Goal: Task Accomplishment & Management: Use online tool/utility

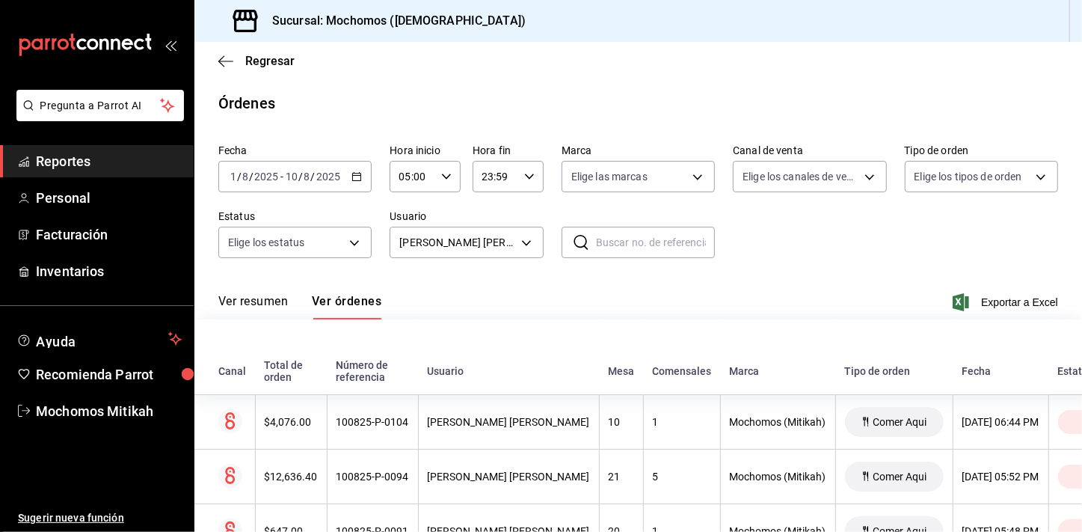
scroll to position [823, 0]
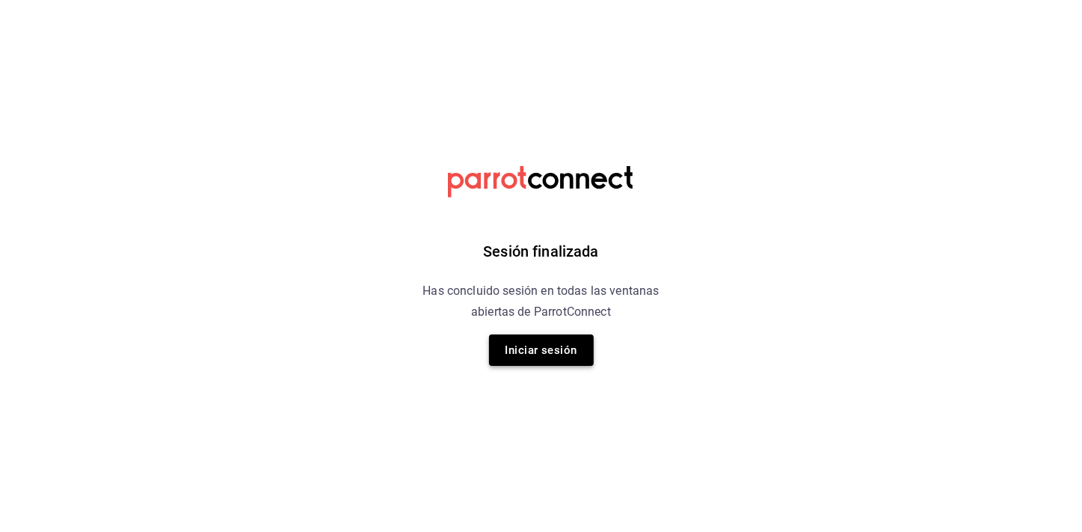
click at [518, 352] on button "Iniciar sesión" at bounding box center [541, 349] width 105 height 31
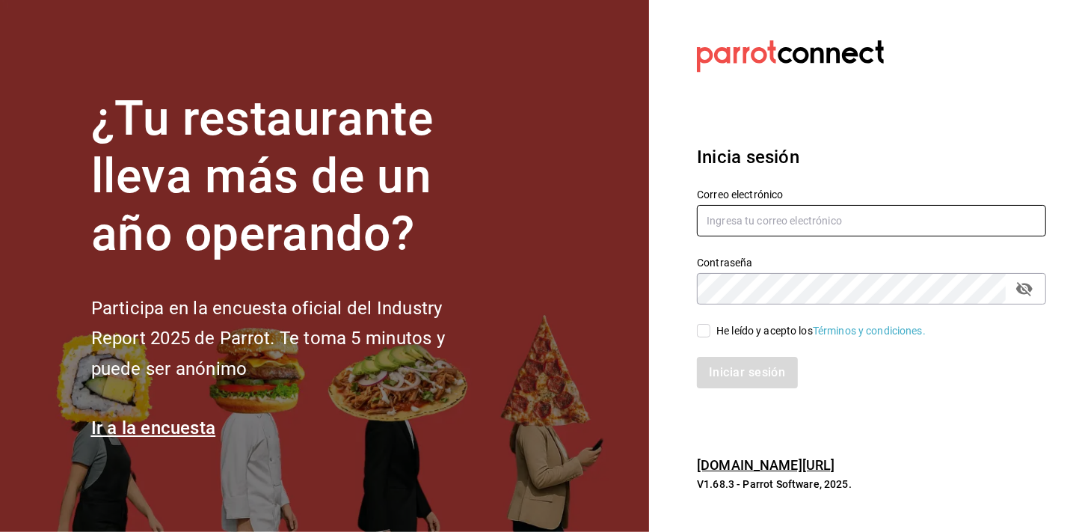
type input "mochomos.mitikah@grupocosteno.com"
click at [702, 332] on input "He leído y acepto los Términos y condiciones." at bounding box center [703, 330] width 13 height 13
checkbox input "true"
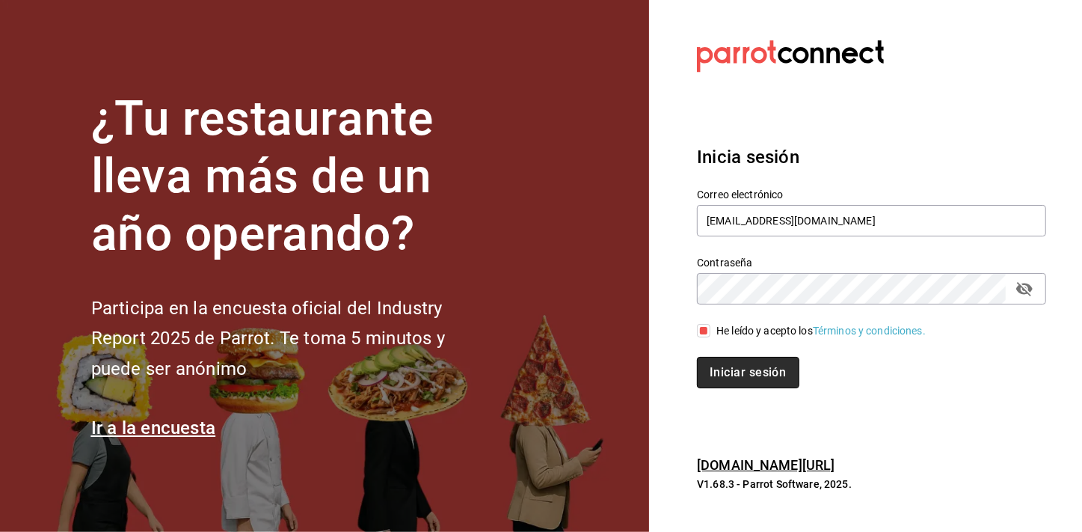
click at [710, 365] on button "Iniciar sesión" at bounding box center [748, 372] width 102 height 31
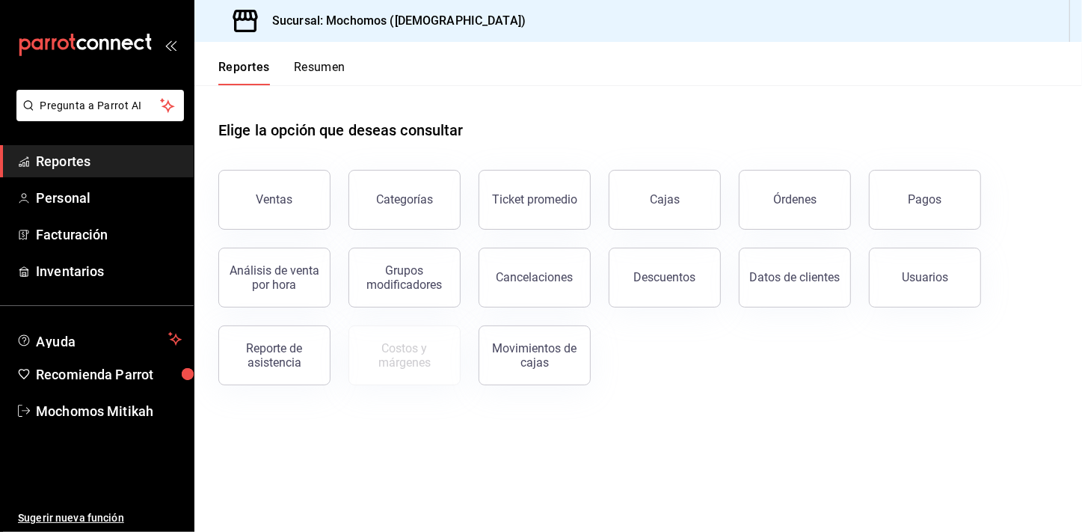
click at [138, 162] on span "Reportes" at bounding box center [109, 161] width 146 height 20
click at [747, 129] on div "Elige la opción que deseas consultar" at bounding box center [638, 118] width 840 height 67
click at [88, 168] on span "Reportes" at bounding box center [109, 161] width 146 height 20
click at [88, 167] on span "Reportes" at bounding box center [109, 161] width 146 height 20
click at [308, 203] on button "Ventas" at bounding box center [274, 200] width 112 height 60
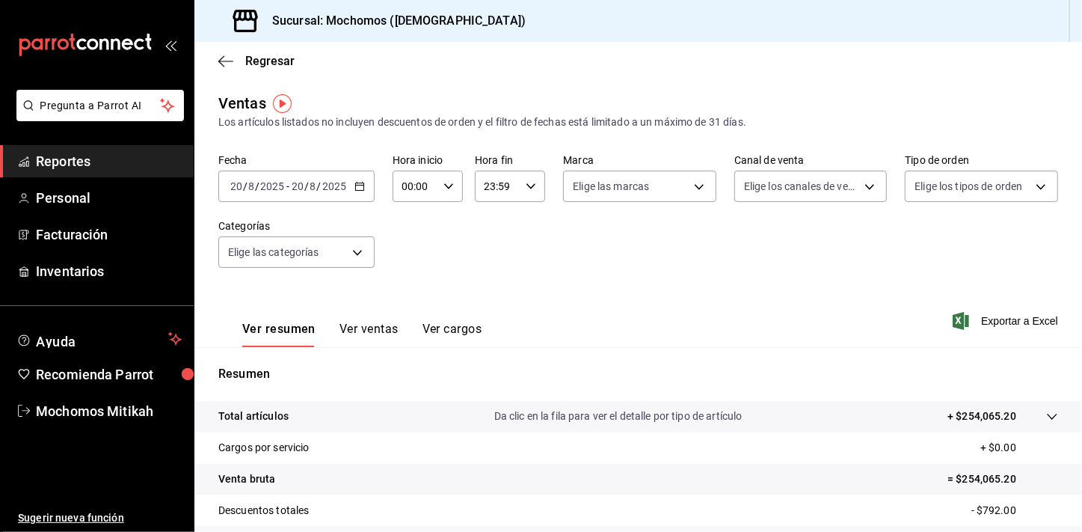
click at [111, 149] on link "Reportes" at bounding box center [97, 161] width 194 height 32
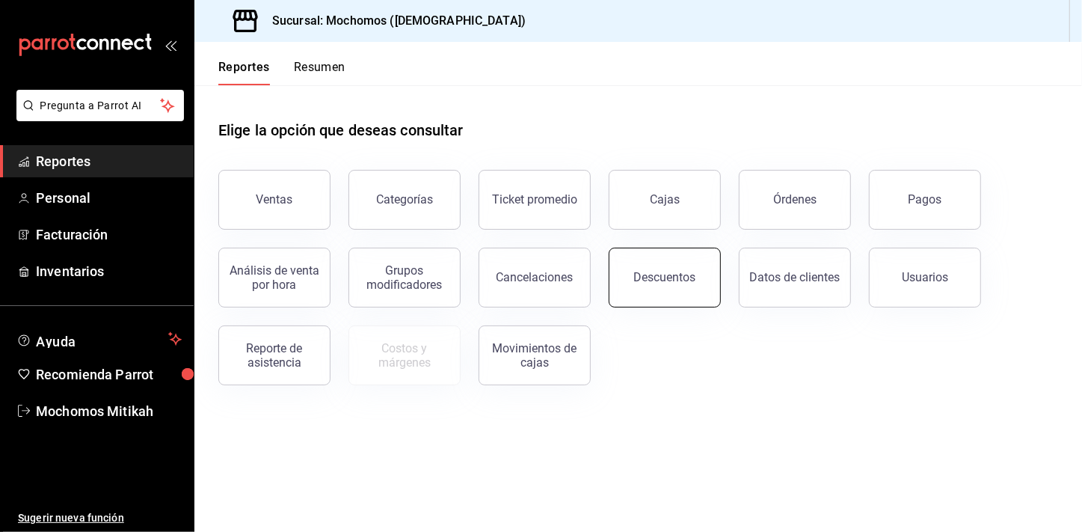
click at [621, 286] on button "Descuentos" at bounding box center [665, 278] width 112 height 60
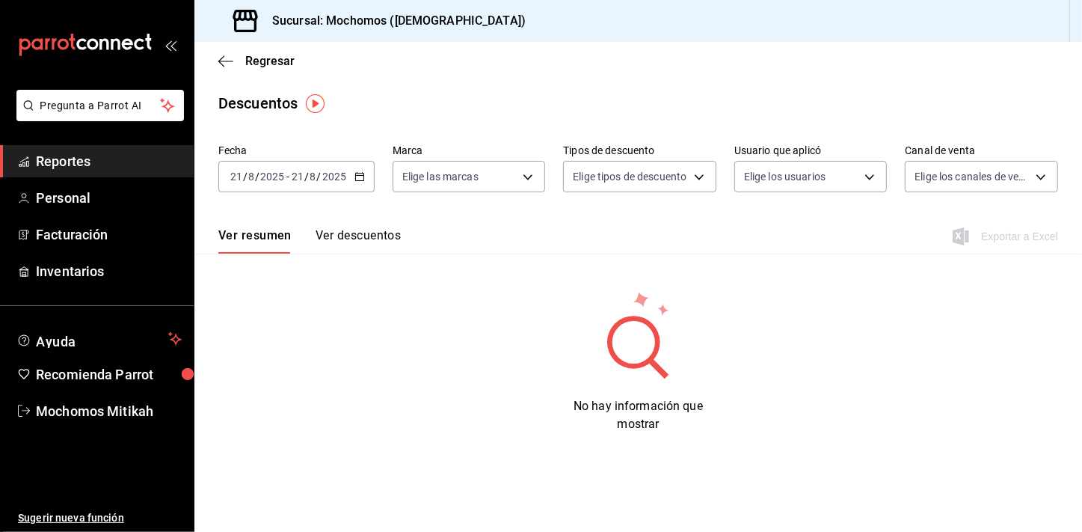
click at [365, 174] on div "2025-08-21 21 / 8 / 2025 - 2025-08-21 21 / 8 / 2025" at bounding box center [296, 176] width 156 height 31
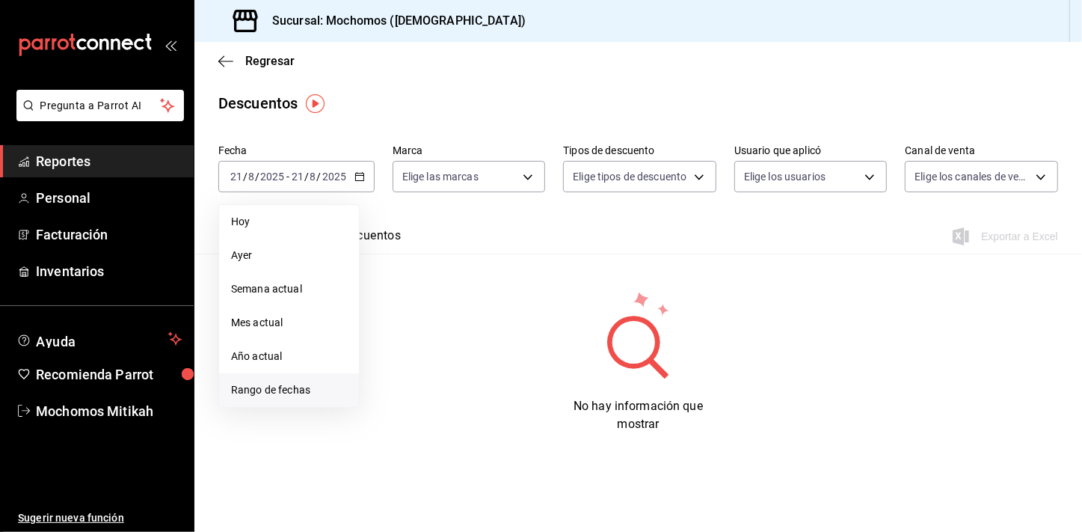
click at [335, 390] on span "Rango de fechas" at bounding box center [289, 390] width 116 height 16
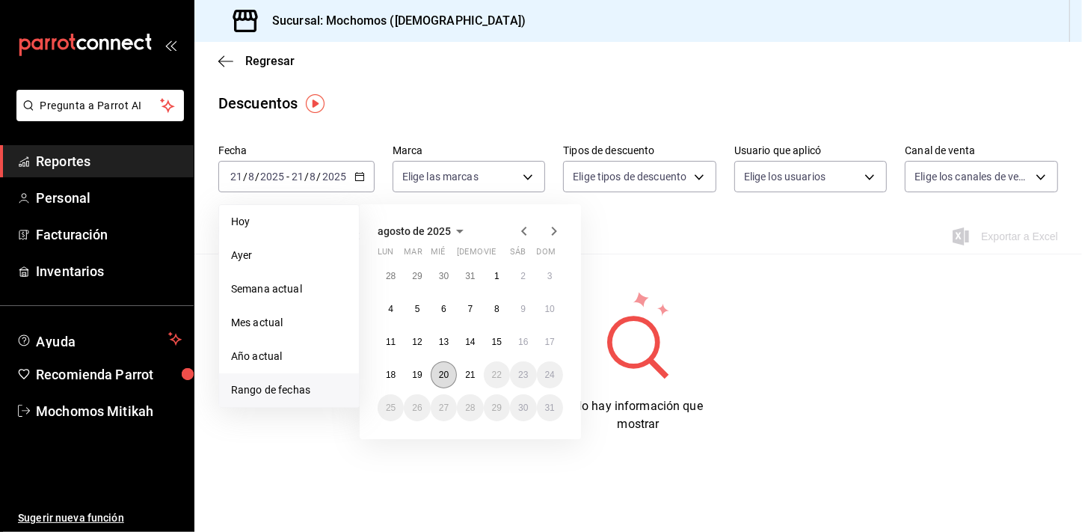
click at [450, 376] on button "20" at bounding box center [444, 374] width 26 height 27
click at [464, 376] on button "21" at bounding box center [470, 374] width 26 height 27
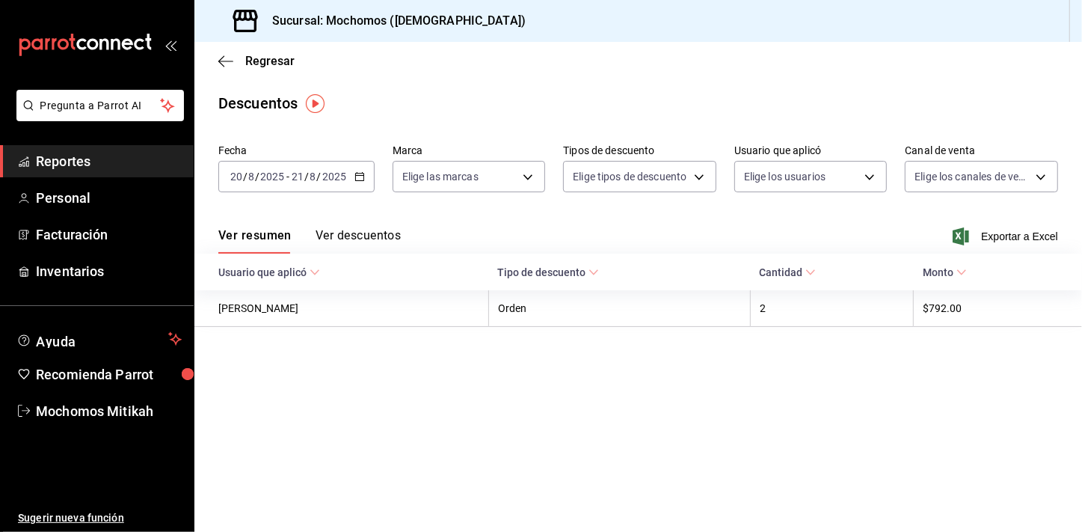
click at [680, 235] on div "Ver resumen Ver descuentos Exportar a Excel" at bounding box center [638, 231] width 888 height 43
click at [1043, 233] on span "Exportar a Excel" at bounding box center [1007, 236] width 102 height 18
click at [137, 171] on link "Reportes" at bounding box center [97, 161] width 194 height 32
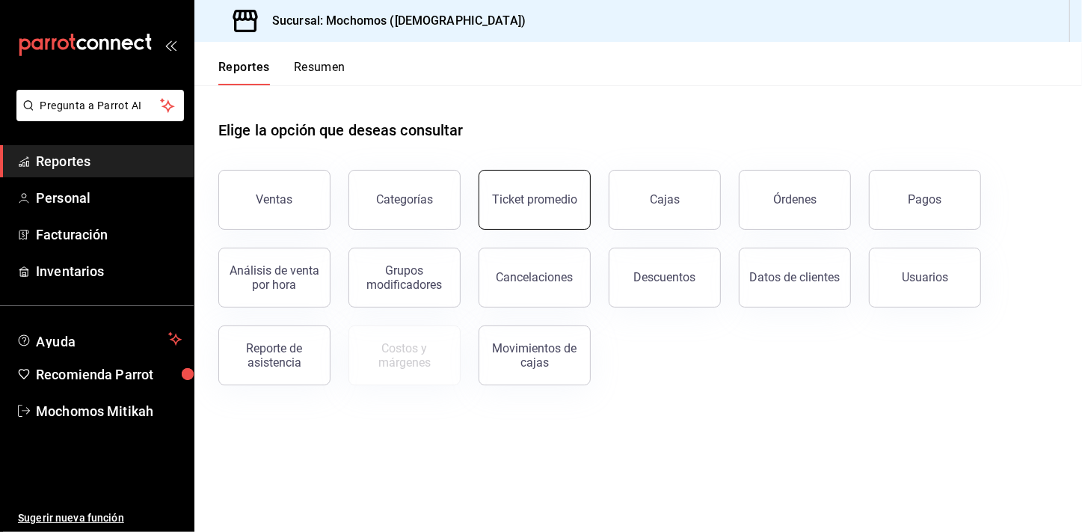
click at [496, 226] on div "Ticket promedio" at bounding box center [526, 191] width 130 height 78
click at [501, 194] on div "Ticket promedio" at bounding box center [534, 199] width 85 height 14
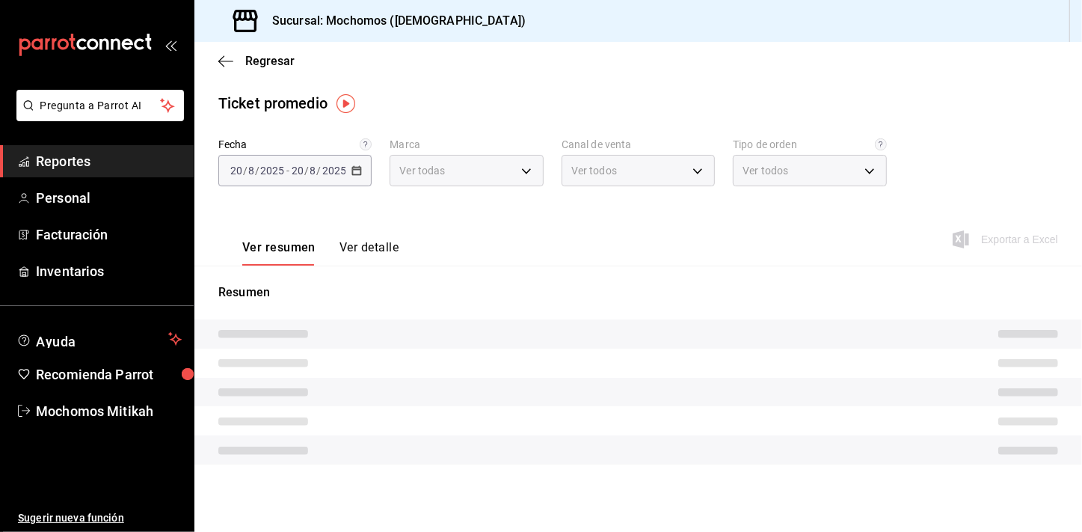
type input "d0e5f648-281b-433d-bf08-9501e0541b8c"
type input "PARROT,UBER_EATS,RAPPI,DIDI_FOOD,ONLINE"
type input "cc440b54-242b-418e-867f-ce57fb098104,EXTERNAL,95b7c8a9-84d2-4e3b-995f-2f2c21fa6…"
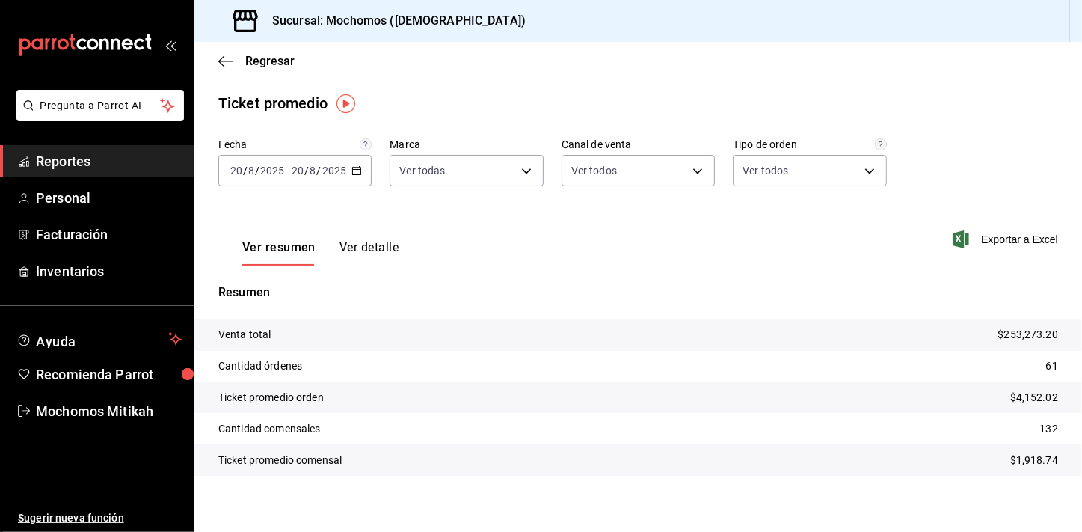
click at [101, 159] on span "Reportes" at bounding box center [109, 161] width 146 height 20
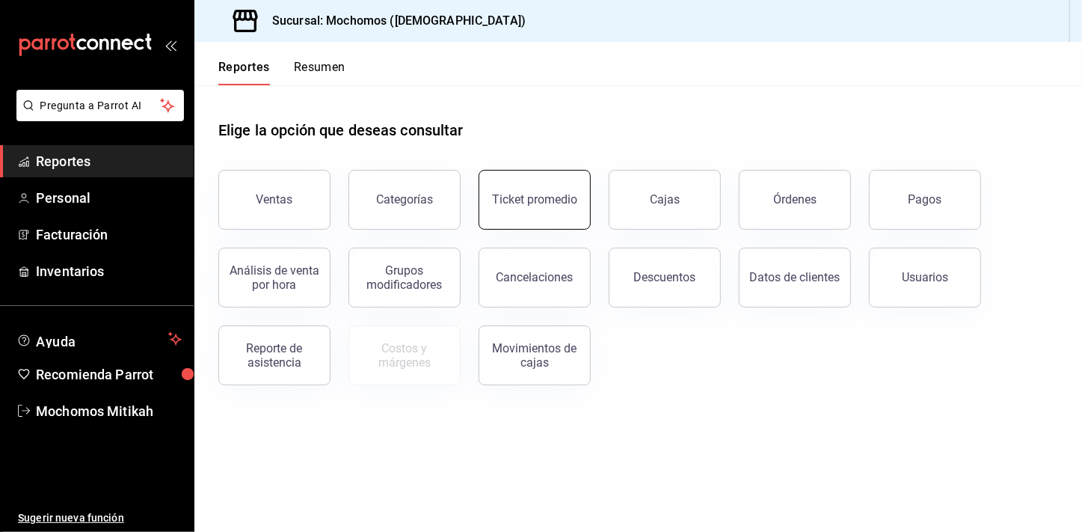
click at [545, 188] on button "Ticket promedio" at bounding box center [535, 200] width 112 height 60
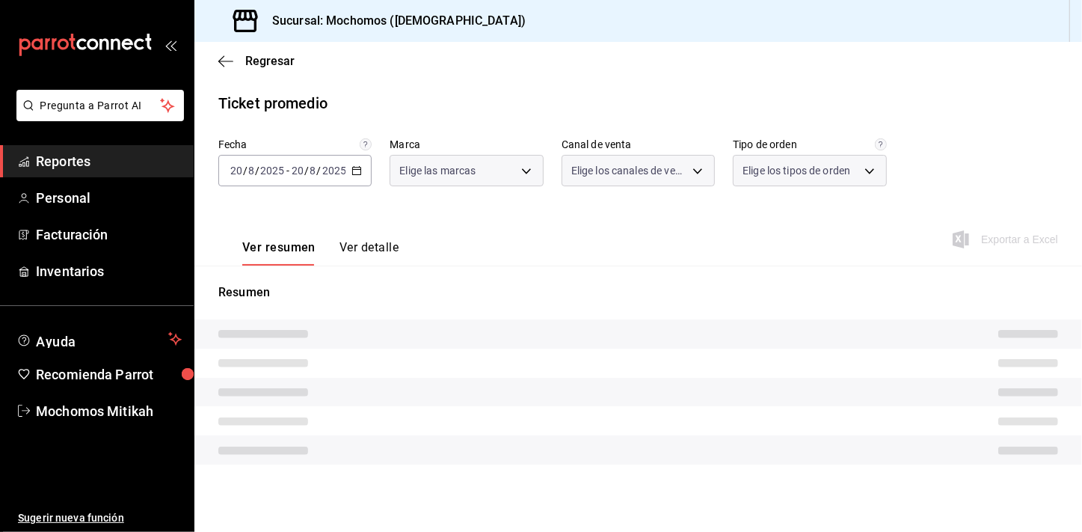
type input "d0e5f648-281b-433d-bf08-9501e0541b8c"
type input "PARROT,UBER_EATS,RAPPI,DIDI_FOOD,ONLINE"
type input "cc440b54-242b-418e-867f-ce57fb098104,EXTERNAL,95b7c8a9-84d2-4e3b-995f-2f2c21fa6…"
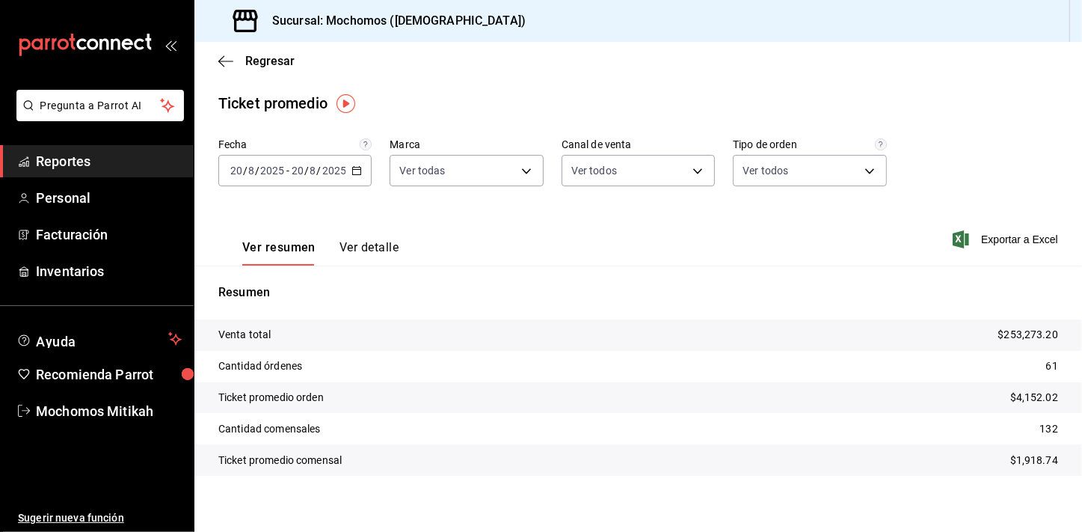
click at [355, 179] on div "2025-08-20 20 / 8 / 2025 - 2025-08-20 20 / 8 / 2025" at bounding box center [294, 170] width 153 height 31
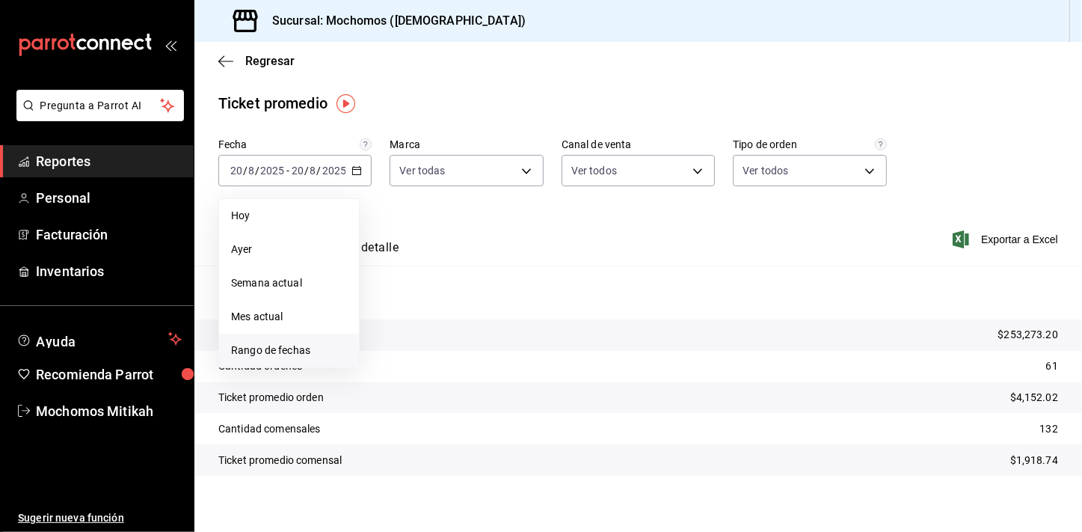
click at [299, 345] on span "Rango de fechas" at bounding box center [289, 351] width 116 height 16
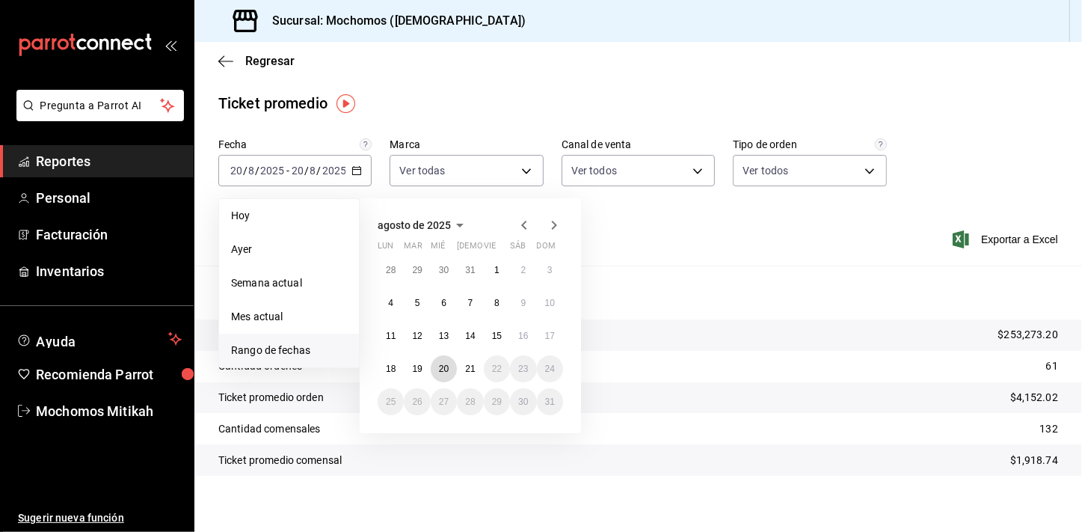
click at [437, 367] on button "20" at bounding box center [444, 368] width 26 height 27
click at [460, 367] on button "21" at bounding box center [470, 368] width 26 height 27
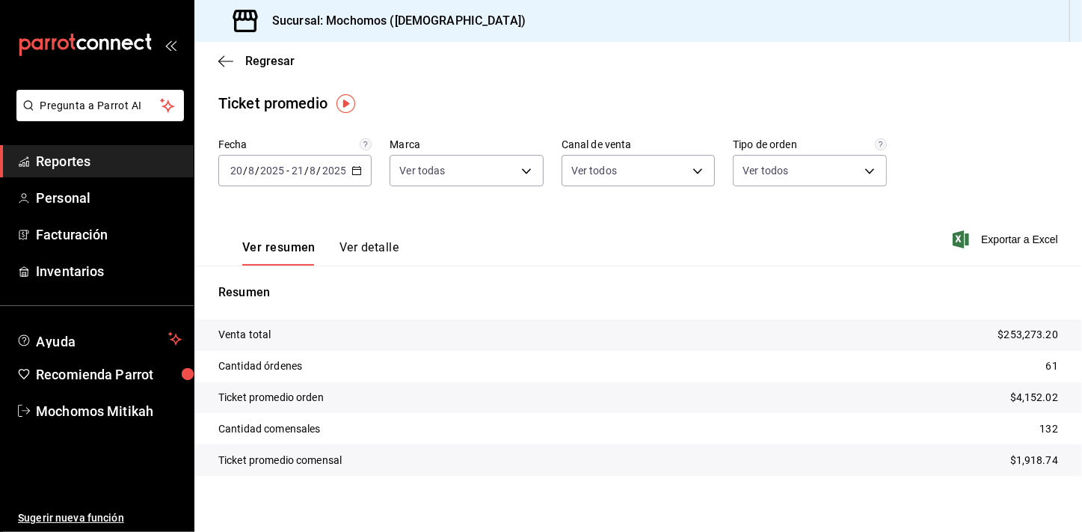
scroll to position [9, 0]
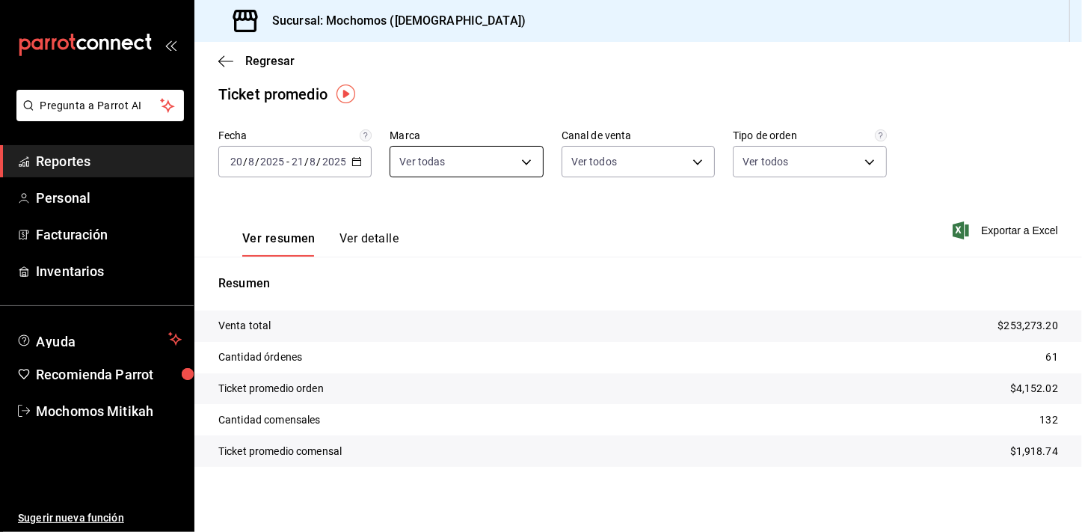
click at [464, 171] on body "Pregunta a Parrot AI Reportes Personal Facturación Inventarios Ayuda Recomienda…" at bounding box center [541, 266] width 1082 height 532
click at [566, 220] on div at bounding box center [541, 266] width 1082 height 532
click at [918, 129] on div "Fecha 2025-08-20 20 / 8 / 2025 - 2025-08-21 21 / 8 / 2025 Marca Ver todas d0e5f…" at bounding box center [638, 162] width 840 height 66
click at [150, 164] on span "Reportes" at bounding box center [109, 161] width 146 height 20
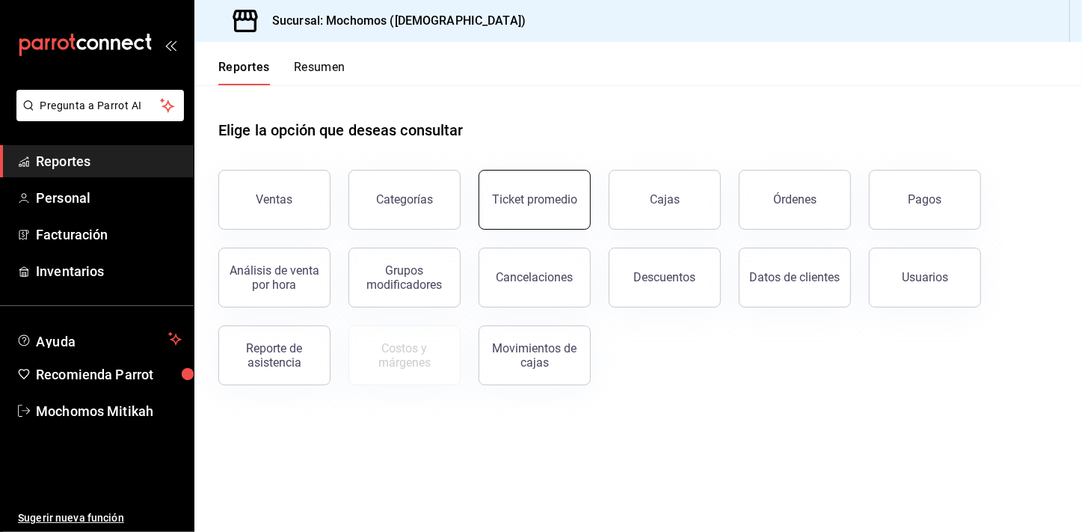
click at [545, 189] on button "Ticket promedio" at bounding box center [535, 200] width 112 height 60
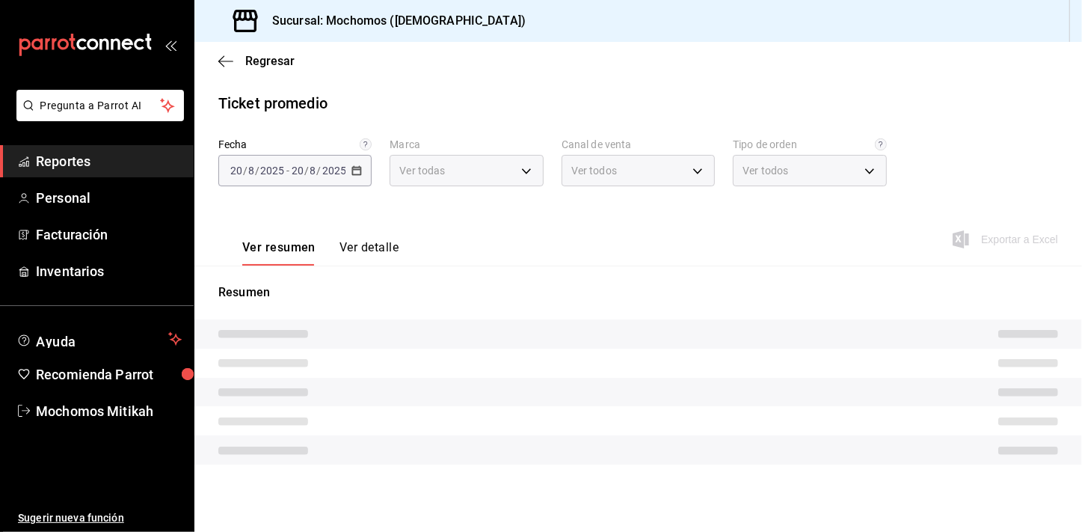
type input "d0e5f648-281b-433d-bf08-9501e0541b8c"
type input "PARROT,UBER_EATS,RAPPI,DIDI_FOOD,ONLINE"
type input "cc440b54-242b-418e-867f-ce57fb098104,EXTERNAL,95b7c8a9-84d2-4e3b-995f-2f2c21fa6…"
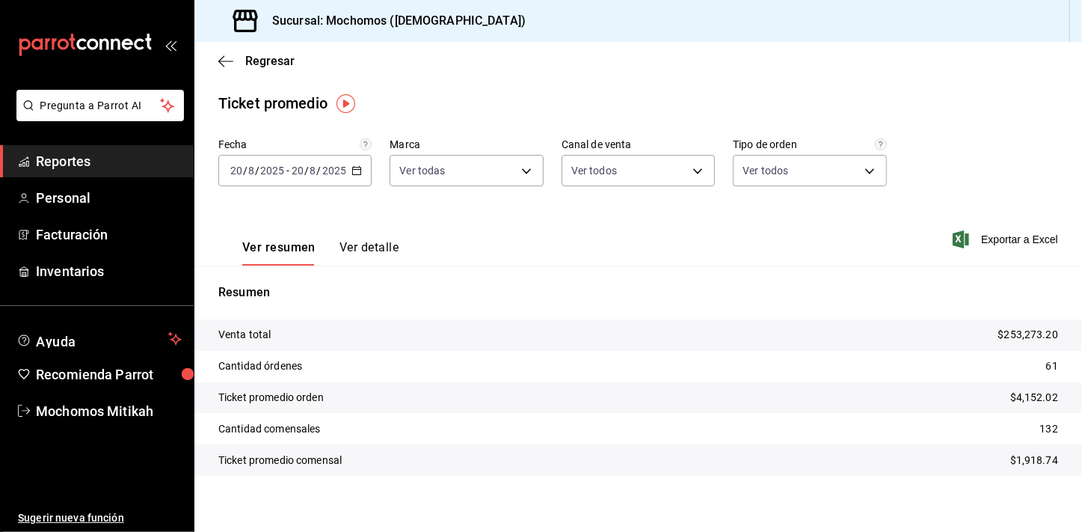
click at [359, 184] on div "2025-08-20 20 / 8 / 2025 - 2025-08-20 20 / 8 / 2025" at bounding box center [294, 170] width 153 height 31
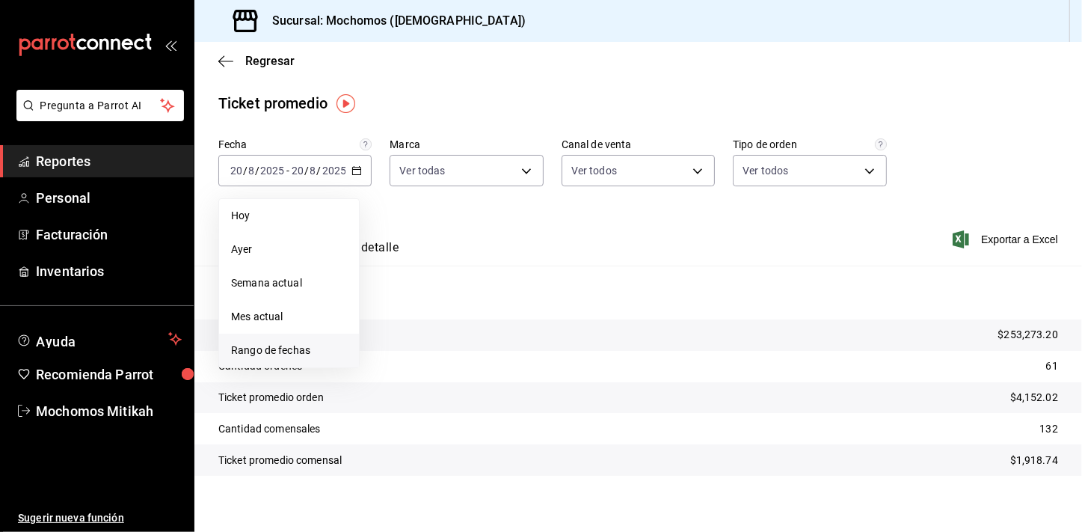
click at [304, 343] on span "Rango de fechas" at bounding box center [289, 351] width 116 height 16
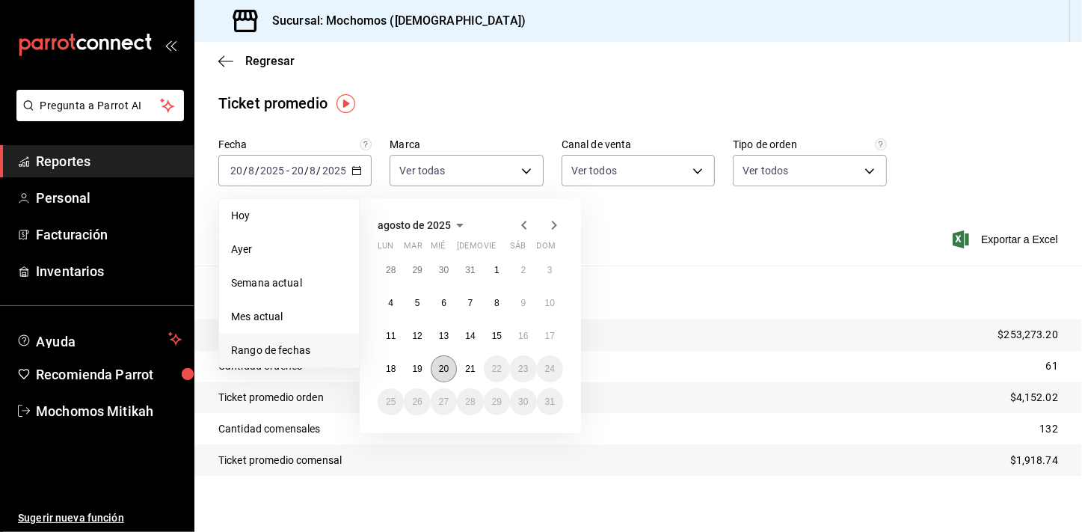
click at [444, 376] on button "20" at bounding box center [444, 368] width 26 height 27
click at [464, 370] on button "21" at bounding box center [470, 368] width 26 height 27
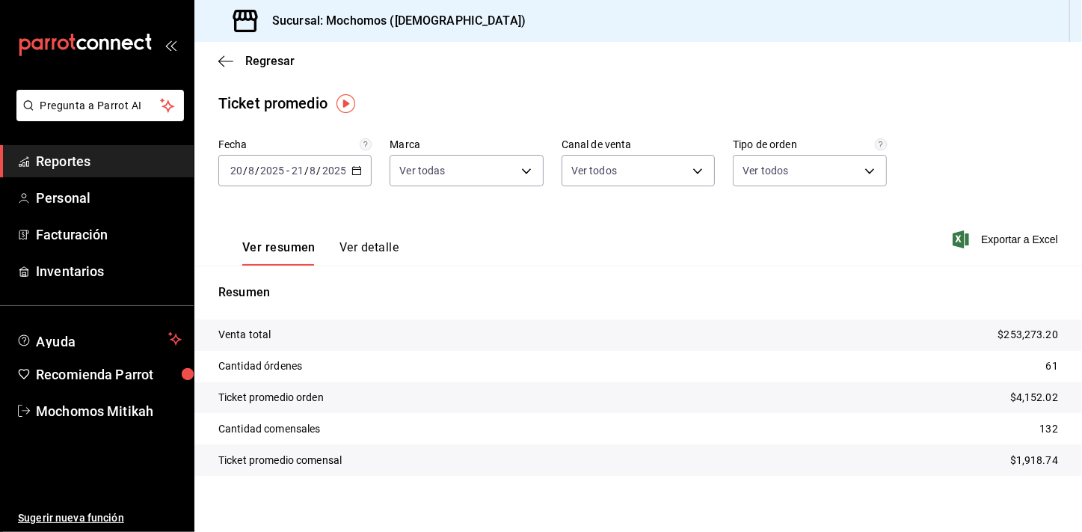
click at [547, 390] on tr "Ticket promedio orden $4,152.02" at bounding box center [638, 397] width 888 height 31
click at [328, 116] on main "Regresar Ticket promedio Fecha 2025-08-20 20 / 8 / 2025 - 2025-08-21 21 / 8 / 2…" at bounding box center [638, 292] width 888 height 500
click at [145, 168] on span "Reportes" at bounding box center [109, 161] width 146 height 20
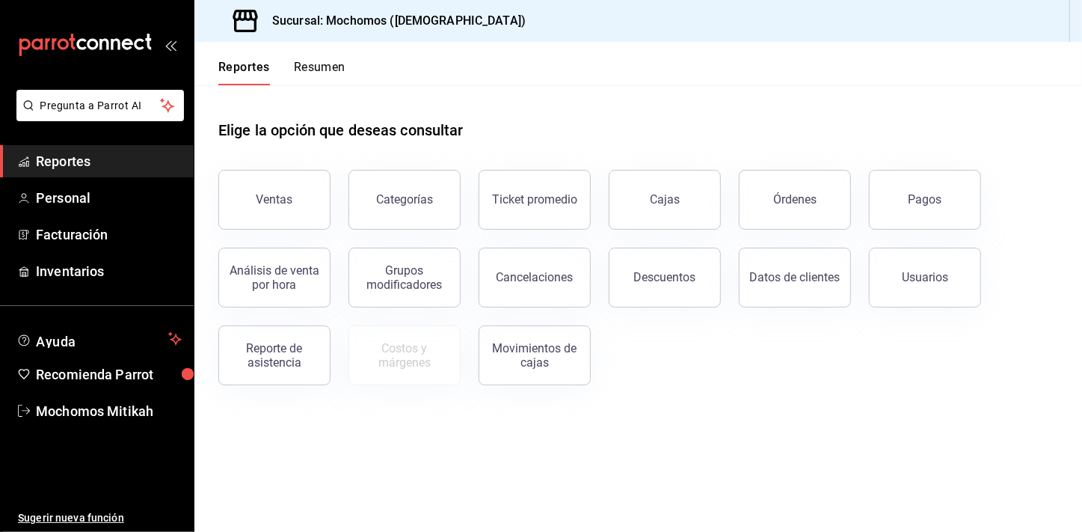
click at [113, 159] on span "Reportes" at bounding box center [109, 161] width 146 height 20
click at [290, 197] on div "Ventas" at bounding box center [275, 199] width 37 height 14
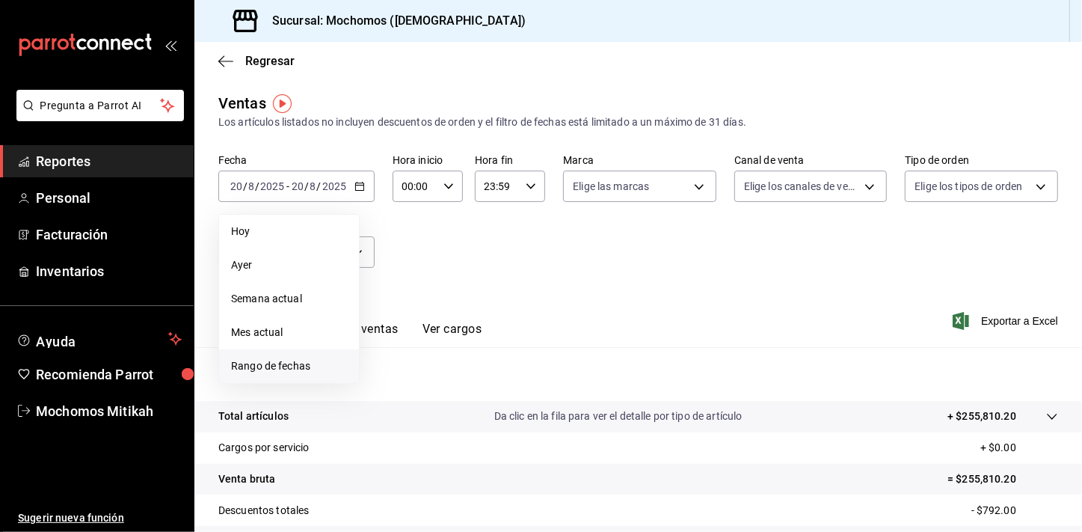
click at [320, 352] on li "Rango de fechas" at bounding box center [289, 366] width 140 height 34
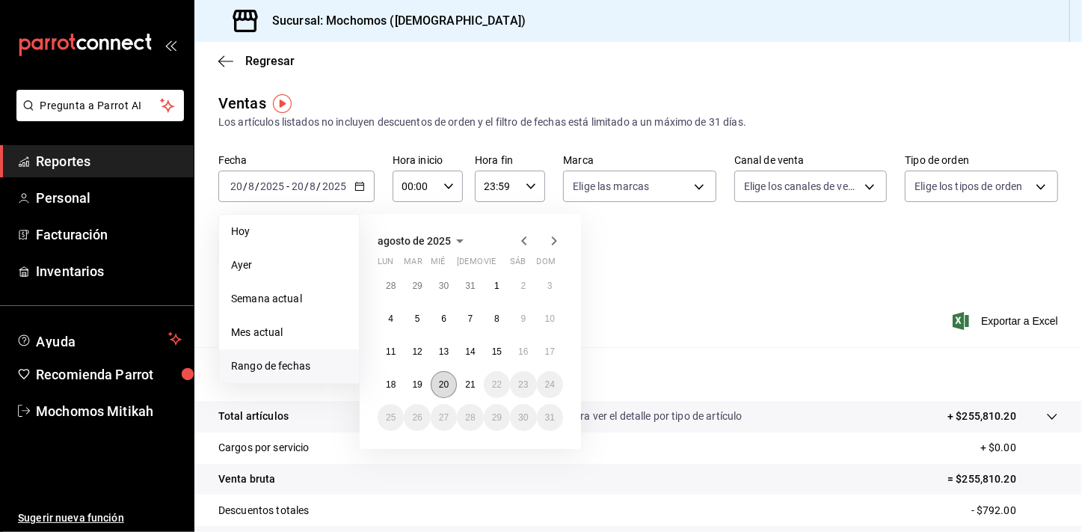
click at [454, 378] on button "20" at bounding box center [444, 384] width 26 height 27
click at [467, 378] on button "21" at bounding box center [470, 384] width 26 height 27
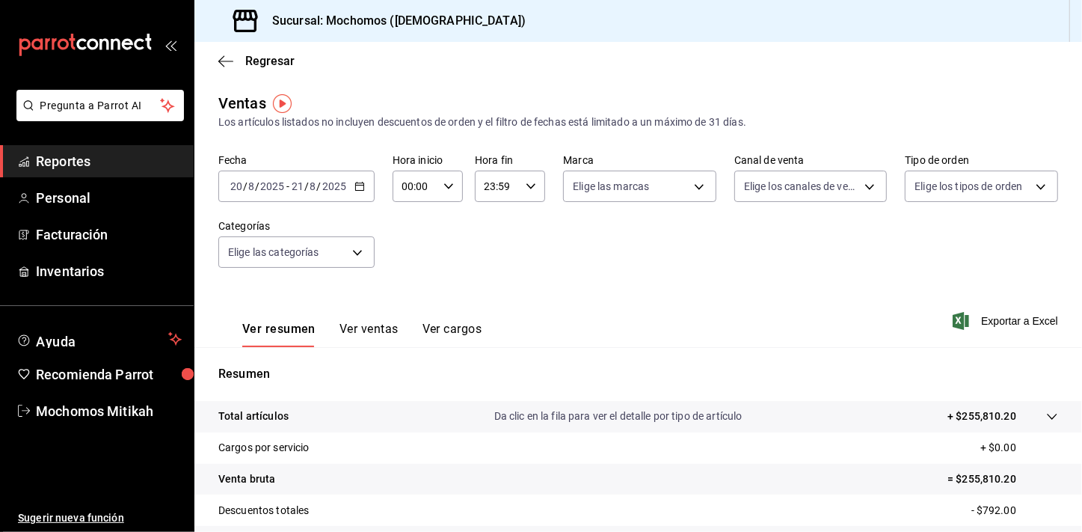
click at [444, 178] on div "00:00 Hora inicio" at bounding box center [428, 186] width 70 height 31
click at [412, 293] on span "02" at bounding box center [408, 296] width 11 height 12
type input "02:00"
click at [412, 293] on span "05" at bounding box center [408, 295] width 11 height 12
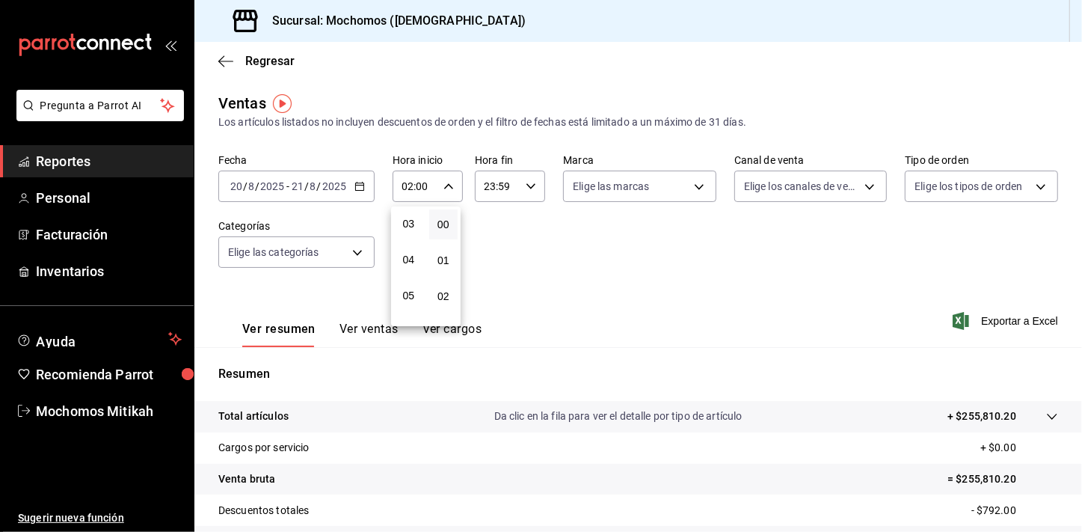
type input "05:00"
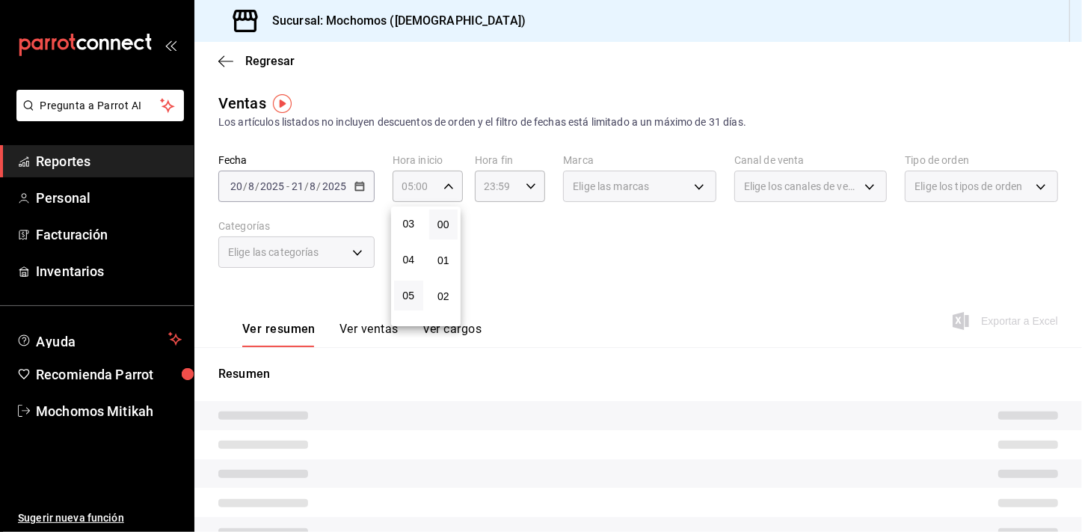
click at [554, 207] on div at bounding box center [541, 266] width 1082 height 532
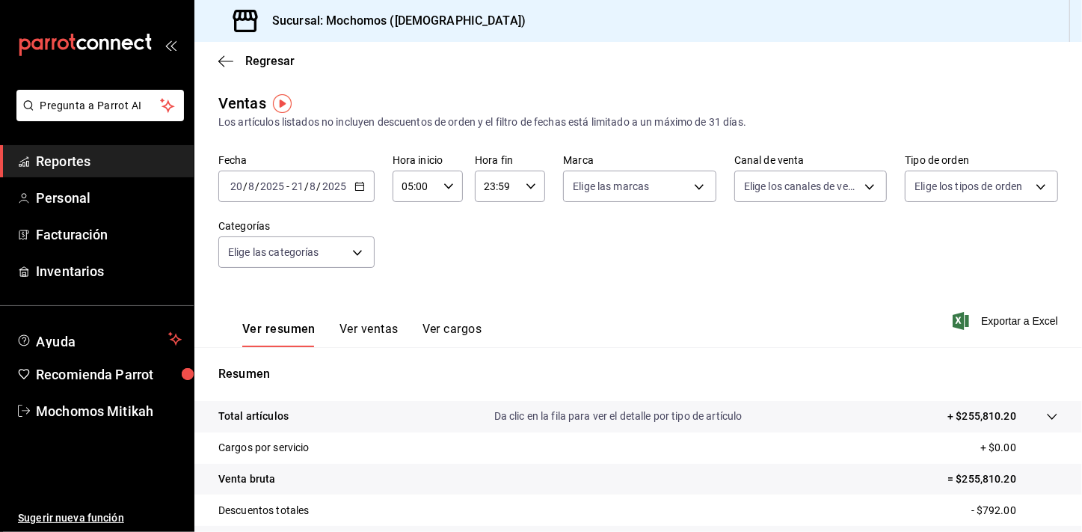
click at [533, 191] on div "23:59 Hora fin" at bounding box center [510, 186] width 70 height 31
click at [494, 230] on span "21" at bounding box center [490, 236] width 11 height 12
type input "21:59"
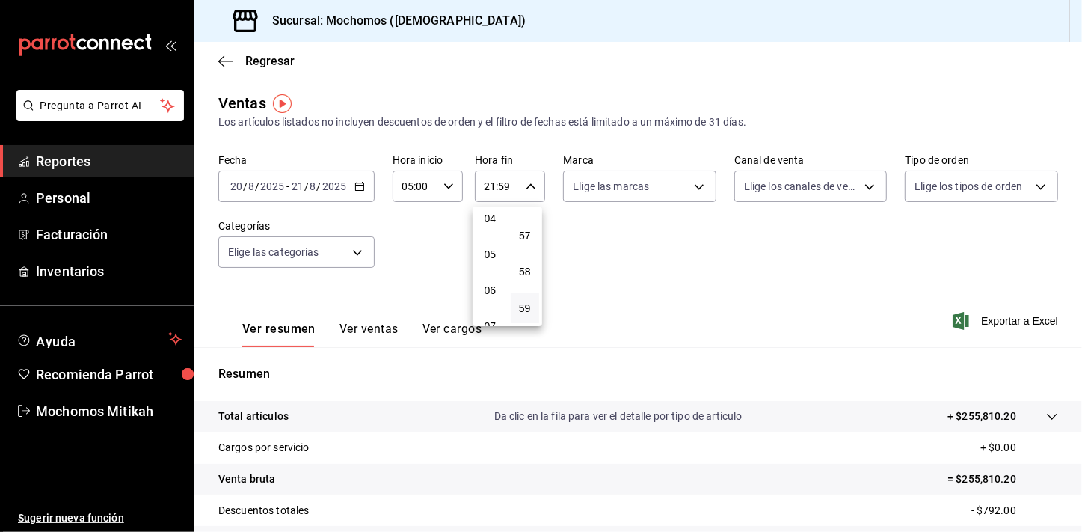
click at [494, 230] on button "04" at bounding box center [490, 218] width 29 height 30
type input "04:59"
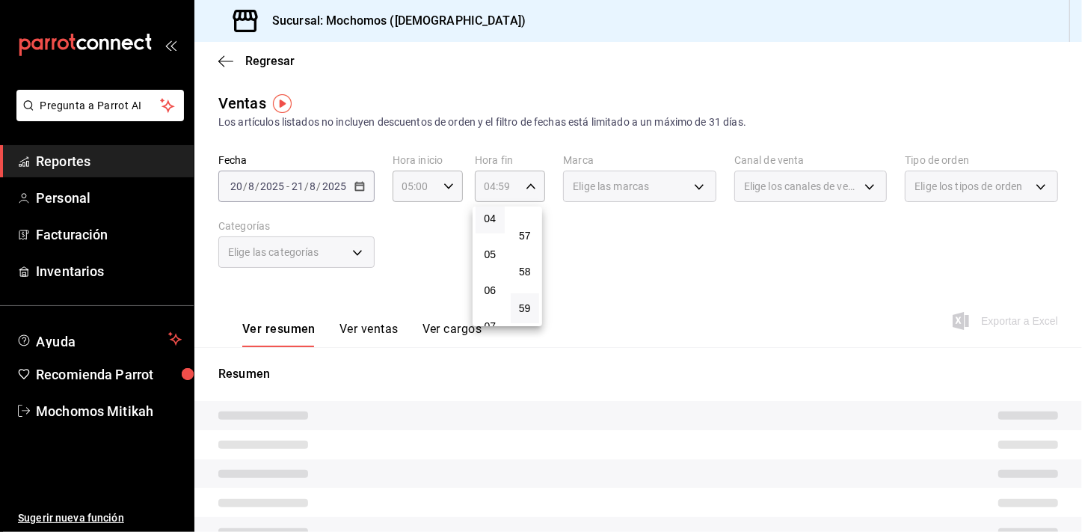
click at [696, 278] on div at bounding box center [541, 266] width 1082 height 532
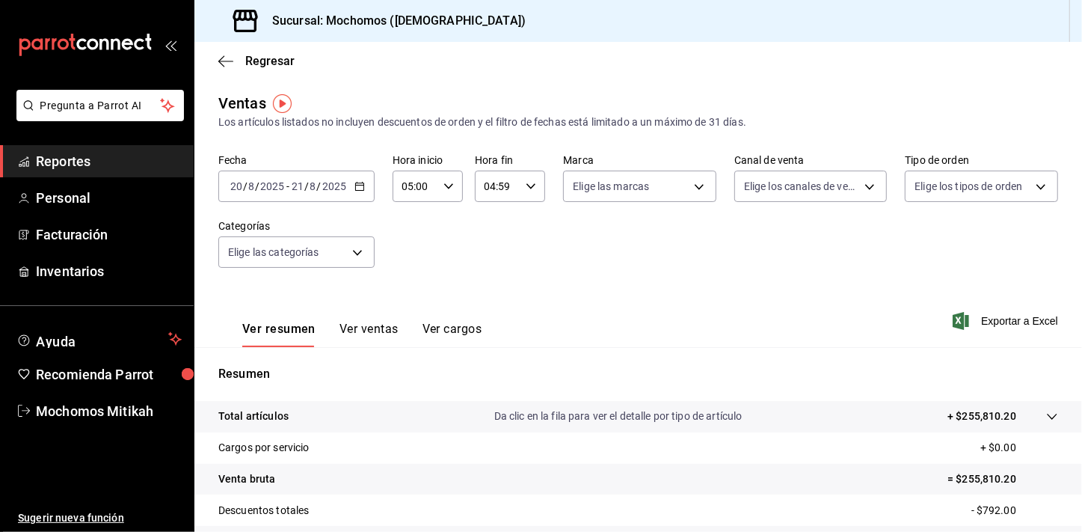
click at [818, 246] on div "Fecha 2025-08-20 20 / 8 / 2025 - 2025-08-21 21 / 8 / 2025 Hora inicio 05:00 Hor…" at bounding box center [638, 220] width 840 height 132
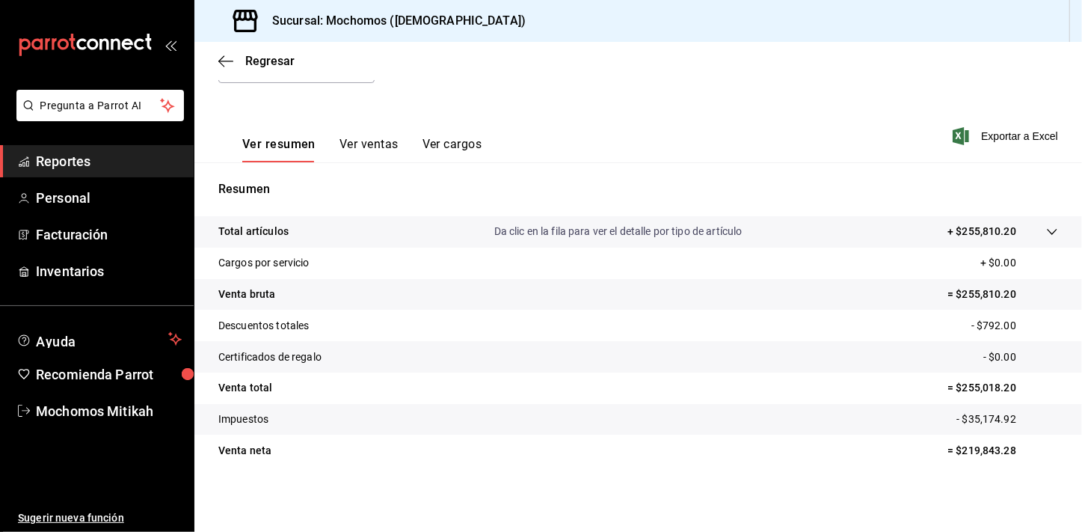
scroll to position [53, 0]
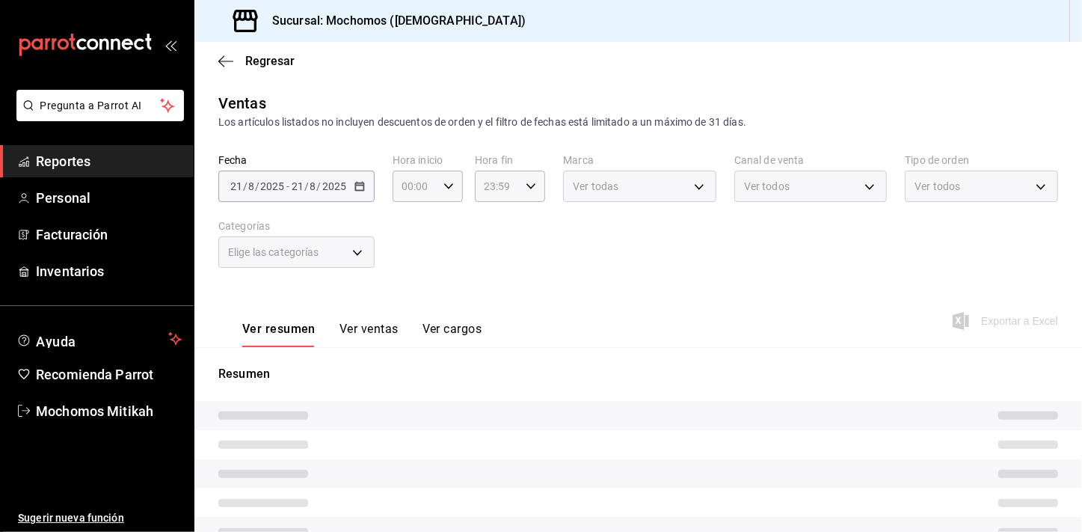
type input "05:00"
type input "04:59"
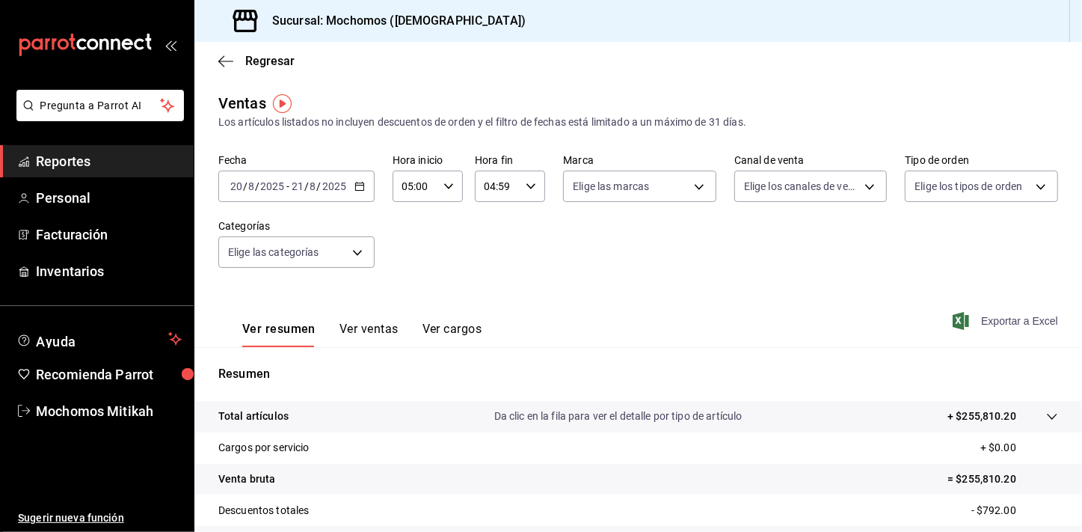
click at [1000, 322] on span "Exportar a Excel" at bounding box center [1007, 321] width 102 height 18
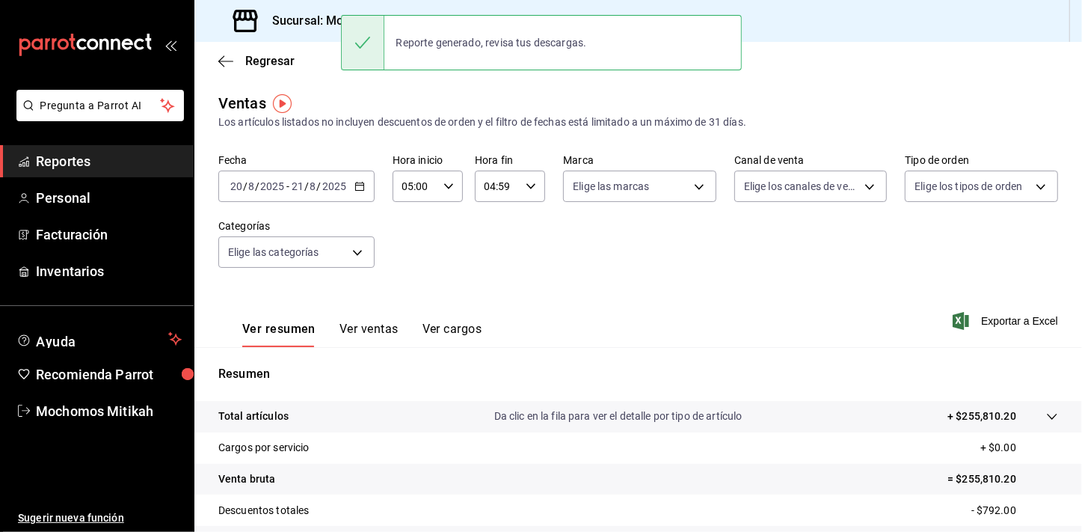
click at [102, 137] on li "Pregunta a Parrot AI" at bounding box center [97, 117] width 182 height 55
click at [97, 150] on link "Reportes" at bounding box center [97, 161] width 194 height 32
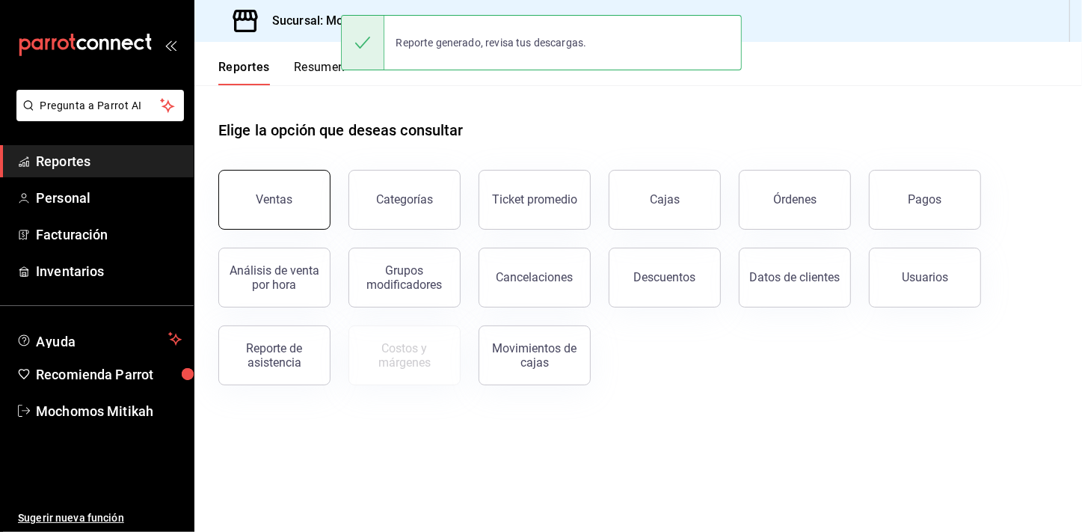
click at [290, 218] on button "Ventas" at bounding box center [274, 200] width 112 height 60
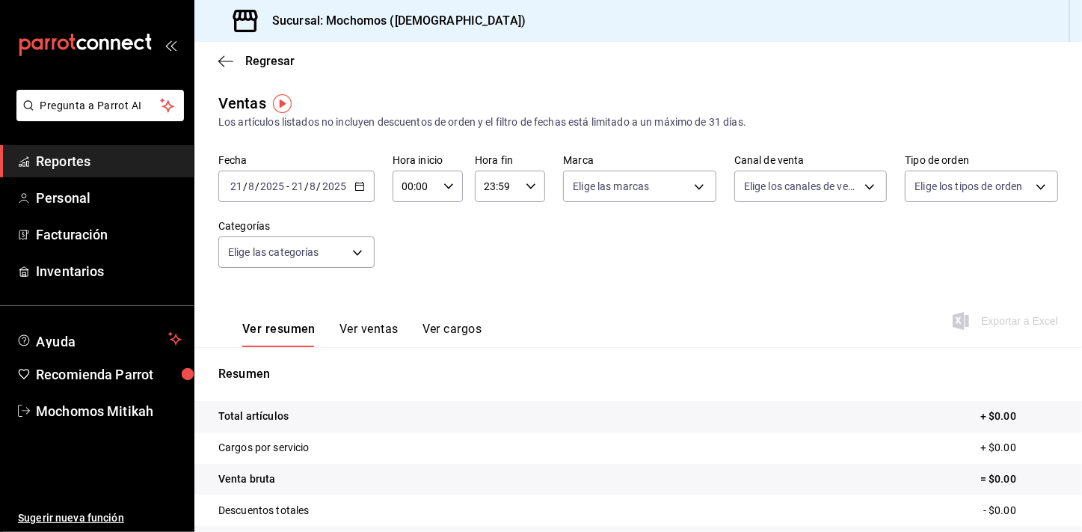
click at [356, 190] on \(Stroke\) "button" at bounding box center [359, 187] width 9 height 8
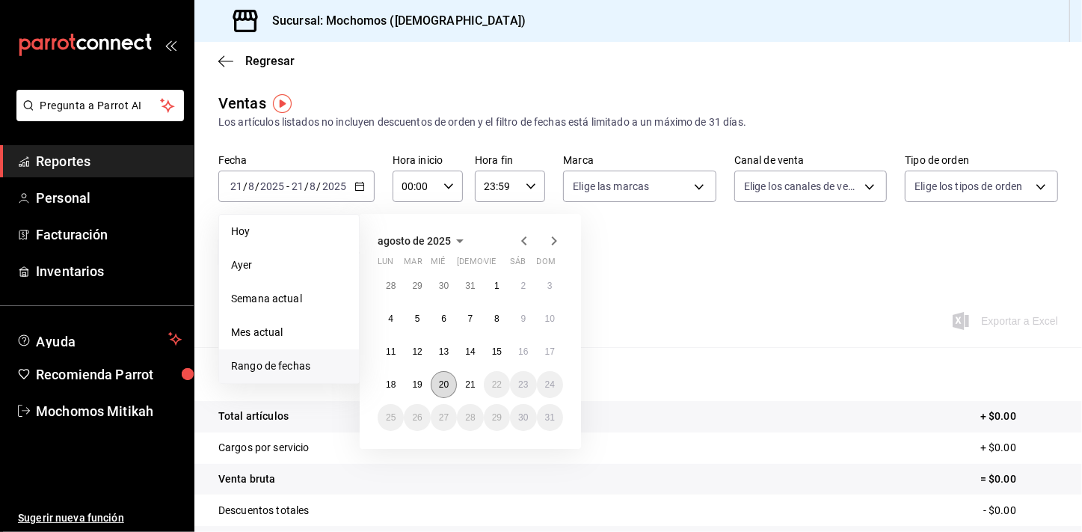
click at [435, 381] on button "20" at bounding box center [444, 384] width 26 height 27
click at [458, 384] on button "21" at bounding box center [470, 384] width 26 height 27
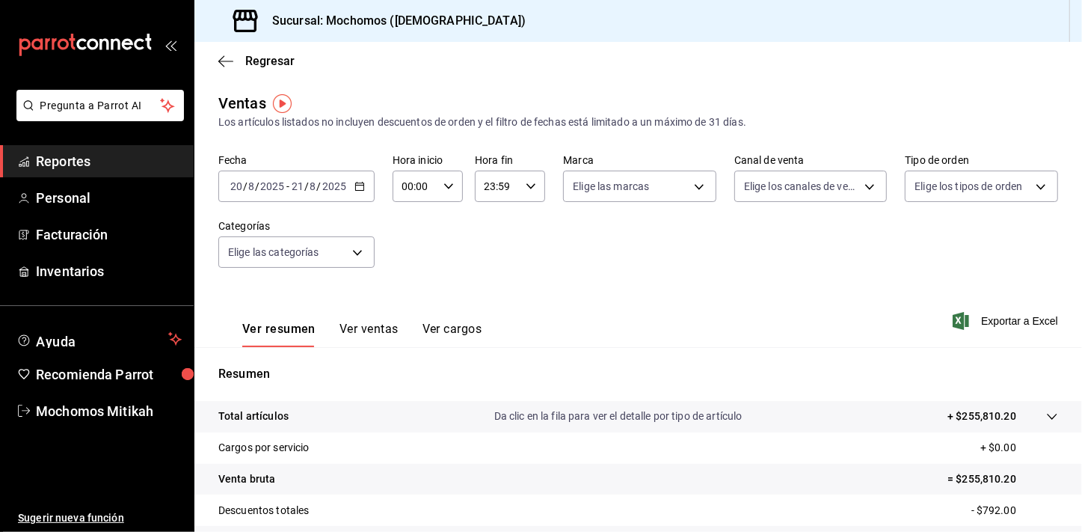
click at [449, 195] on div "00:00 Hora inicio" at bounding box center [428, 186] width 70 height 31
click at [414, 298] on button "02" at bounding box center [408, 296] width 29 height 30
click at [414, 298] on button "05" at bounding box center [408, 296] width 29 height 30
type input "05:00"
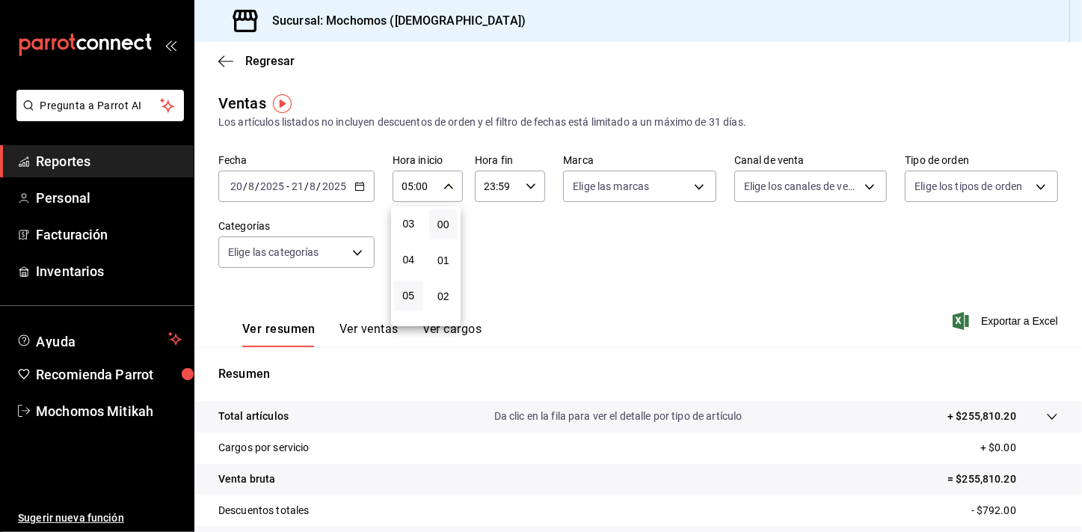
click at [575, 278] on div at bounding box center [541, 266] width 1082 height 532
click at [538, 183] on div "23:59 Hora fin" at bounding box center [510, 186] width 70 height 31
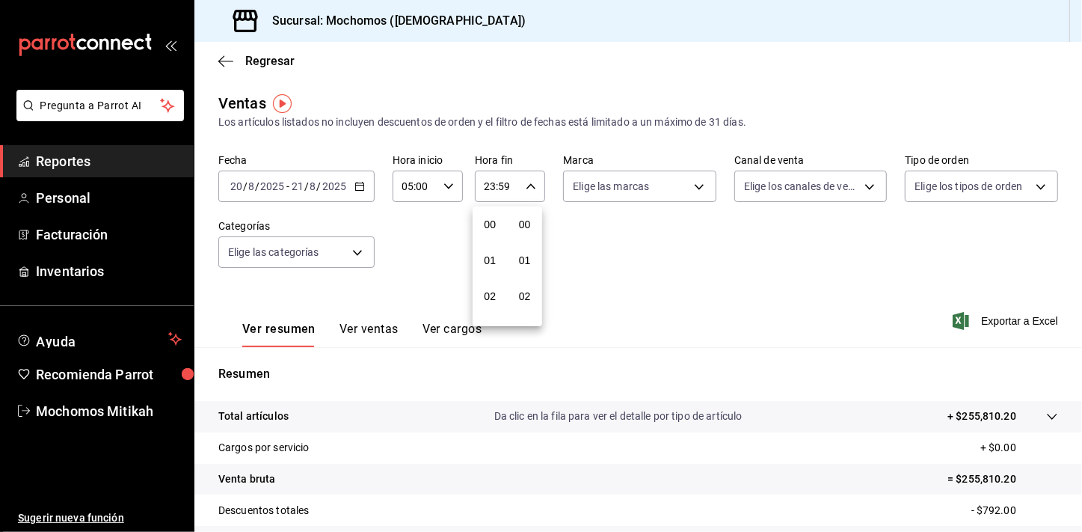
scroll to position [2049, 0]
click at [486, 230] on span "21" at bounding box center [490, 236] width 11 height 12
type input "21:59"
click at [486, 229] on button "04" at bounding box center [490, 218] width 29 height 30
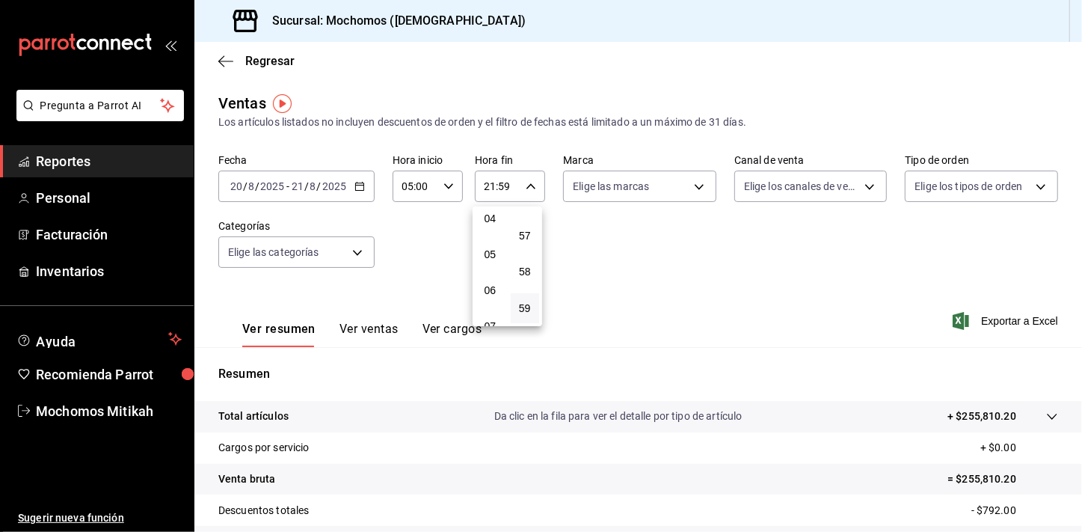
type input "04:59"
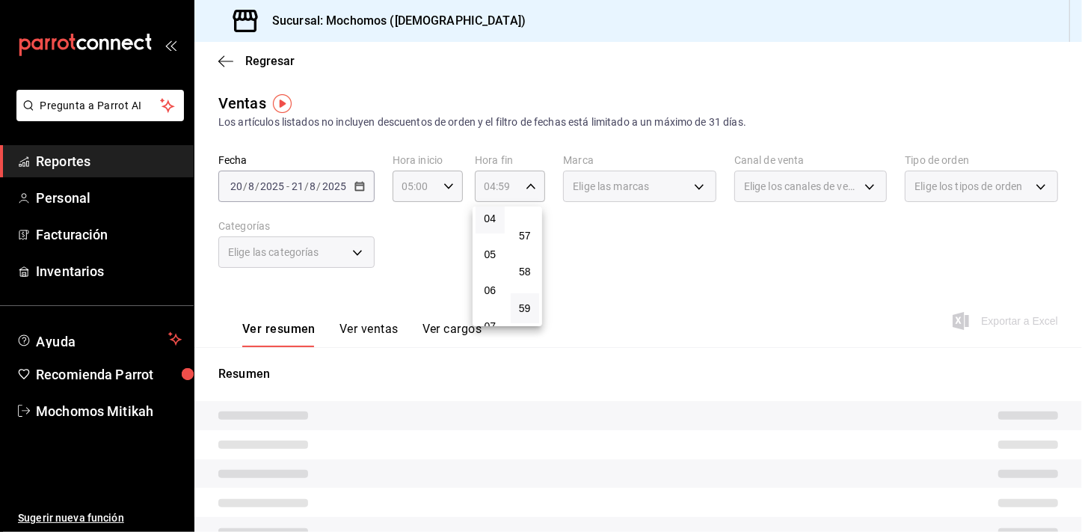
click at [613, 250] on div at bounding box center [541, 266] width 1082 height 532
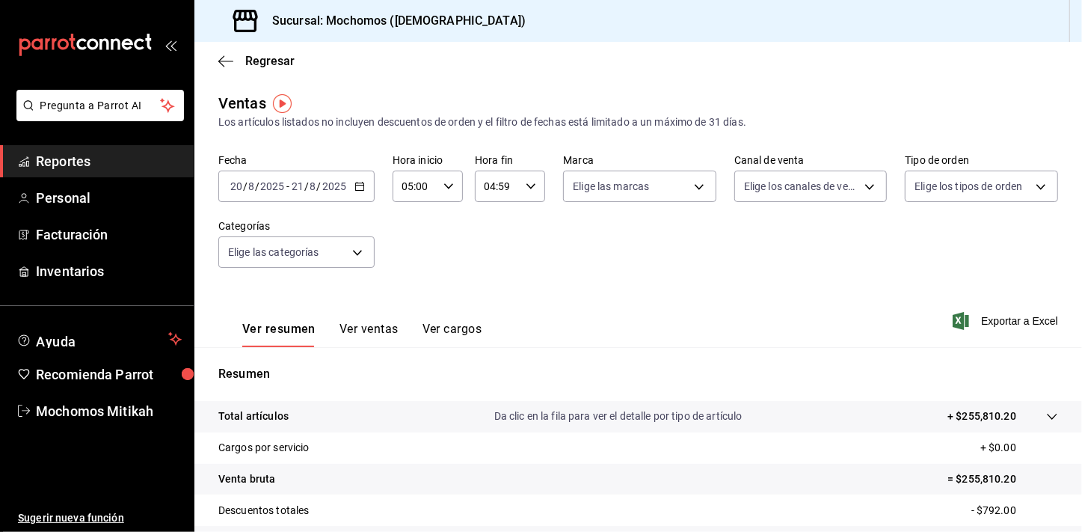
click at [996, 334] on div "Ver resumen Ver ventas Ver cargos Exportar a Excel" at bounding box center [638, 316] width 888 height 61
click at [996, 327] on span "Exportar a Excel" at bounding box center [1007, 321] width 102 height 18
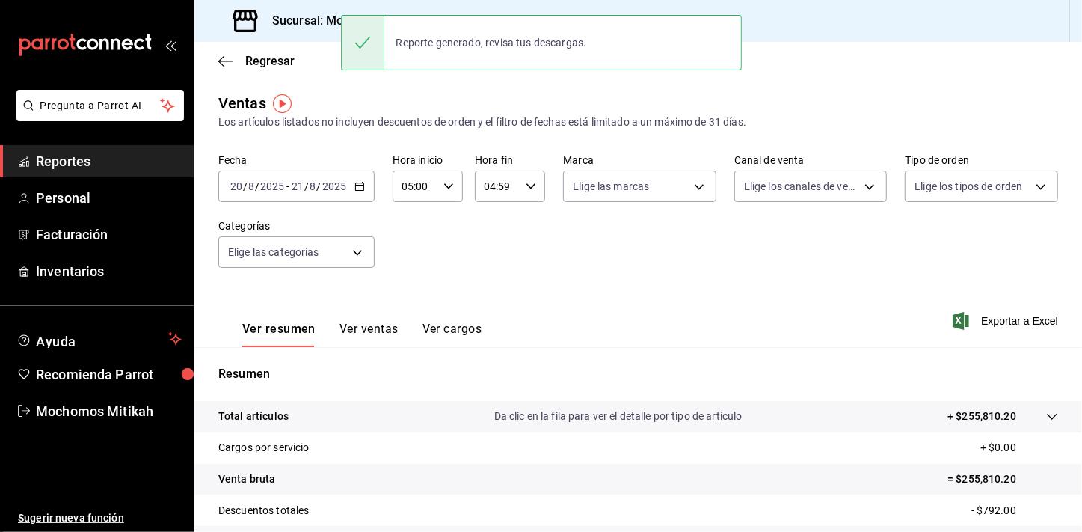
click at [109, 150] on link "Reportes" at bounding box center [97, 161] width 194 height 32
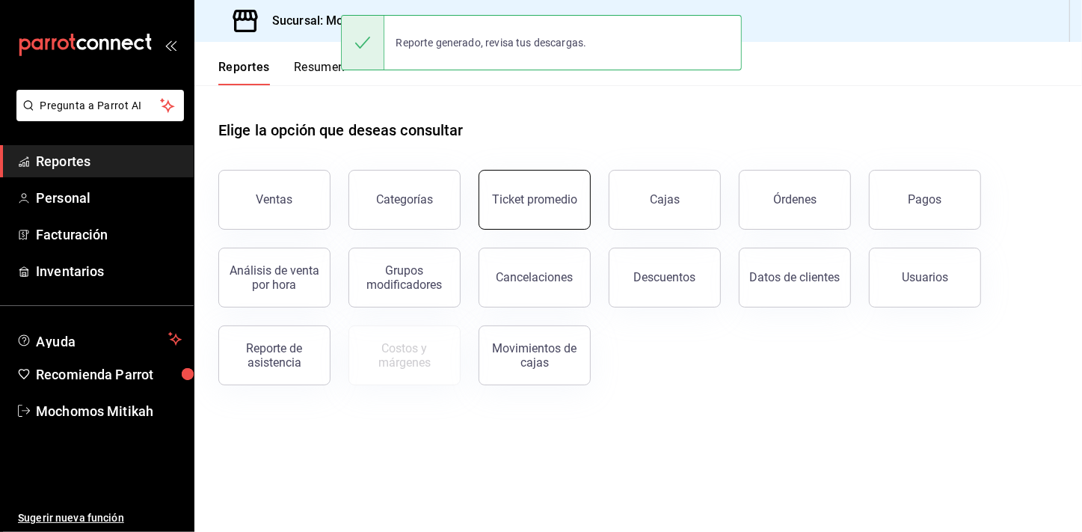
click at [553, 186] on button "Ticket promedio" at bounding box center [535, 200] width 112 height 60
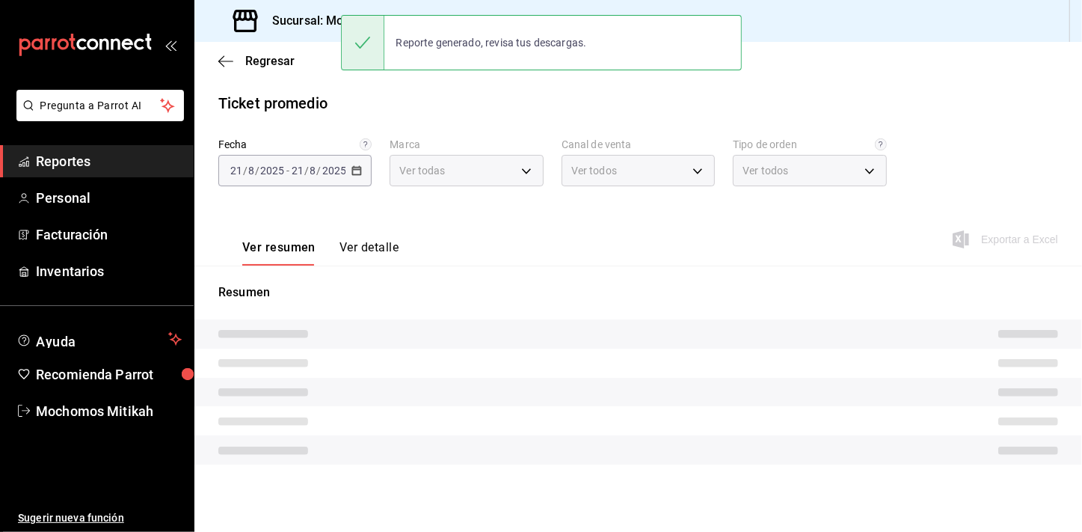
type input "d0e5f648-281b-433d-bf08-9501e0541b8c"
type input "PARROT,UBER_EATS,RAPPI,DIDI_FOOD,ONLINE"
type input "cc440b54-242b-418e-867f-ce57fb098104,EXTERNAL,95b7c8a9-84d2-4e3b-995f-2f2c21fa6…"
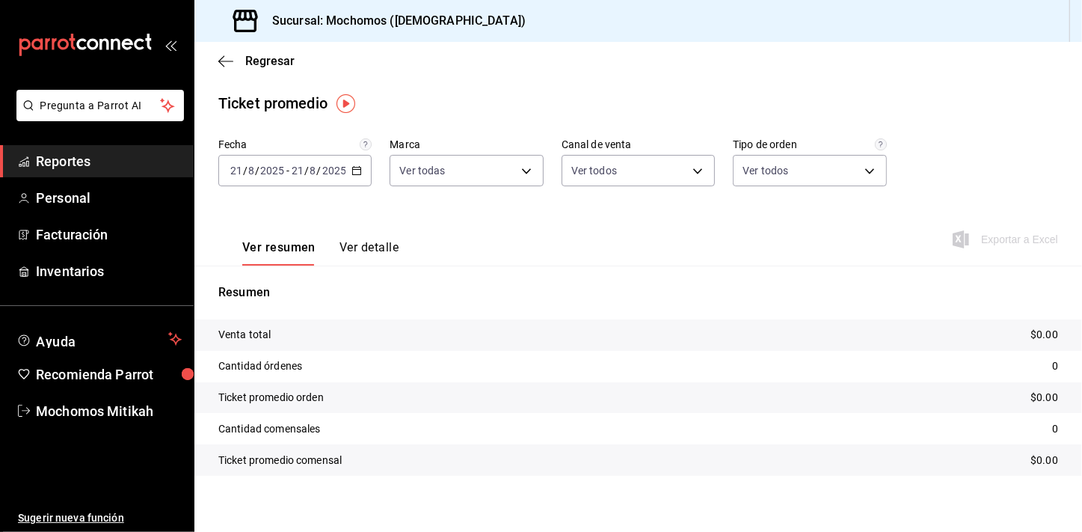
click at [360, 171] on div "[DATE] [DATE] - [DATE] [DATE]" at bounding box center [294, 170] width 153 height 31
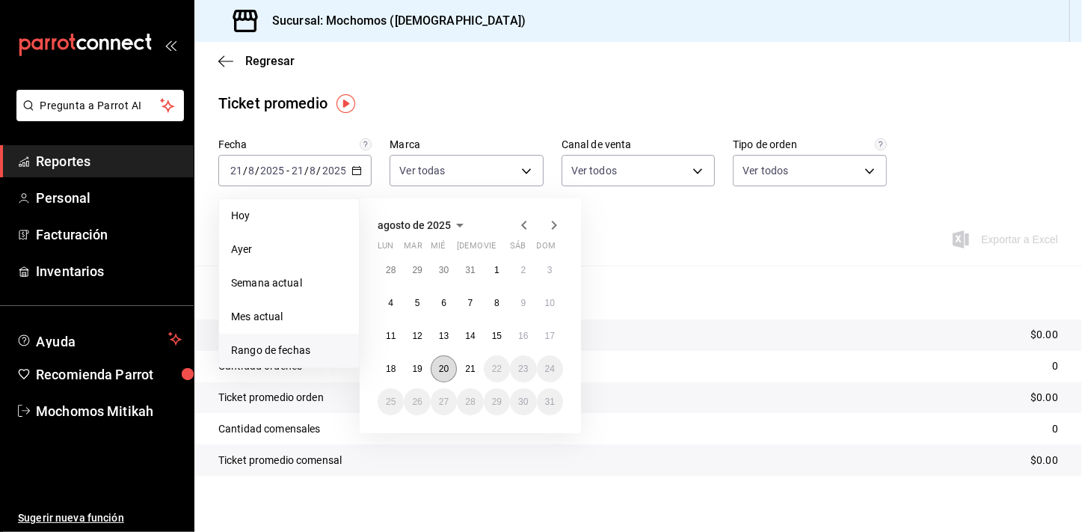
click at [450, 367] on button "20" at bounding box center [444, 368] width 26 height 27
click at [465, 370] on abbr "21" at bounding box center [470, 369] width 10 height 10
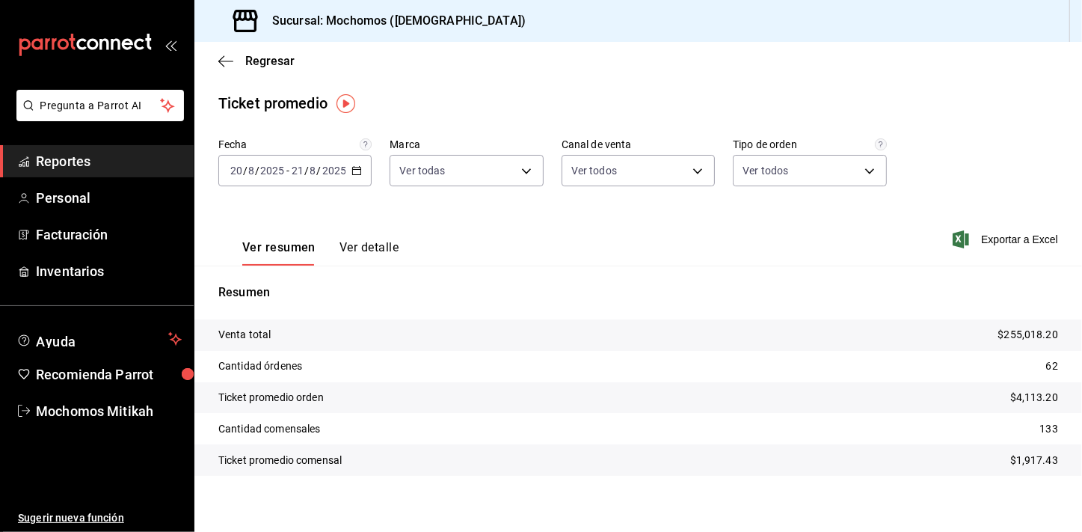
scroll to position [9, 0]
